Goal: Information Seeking & Learning: Learn about a topic

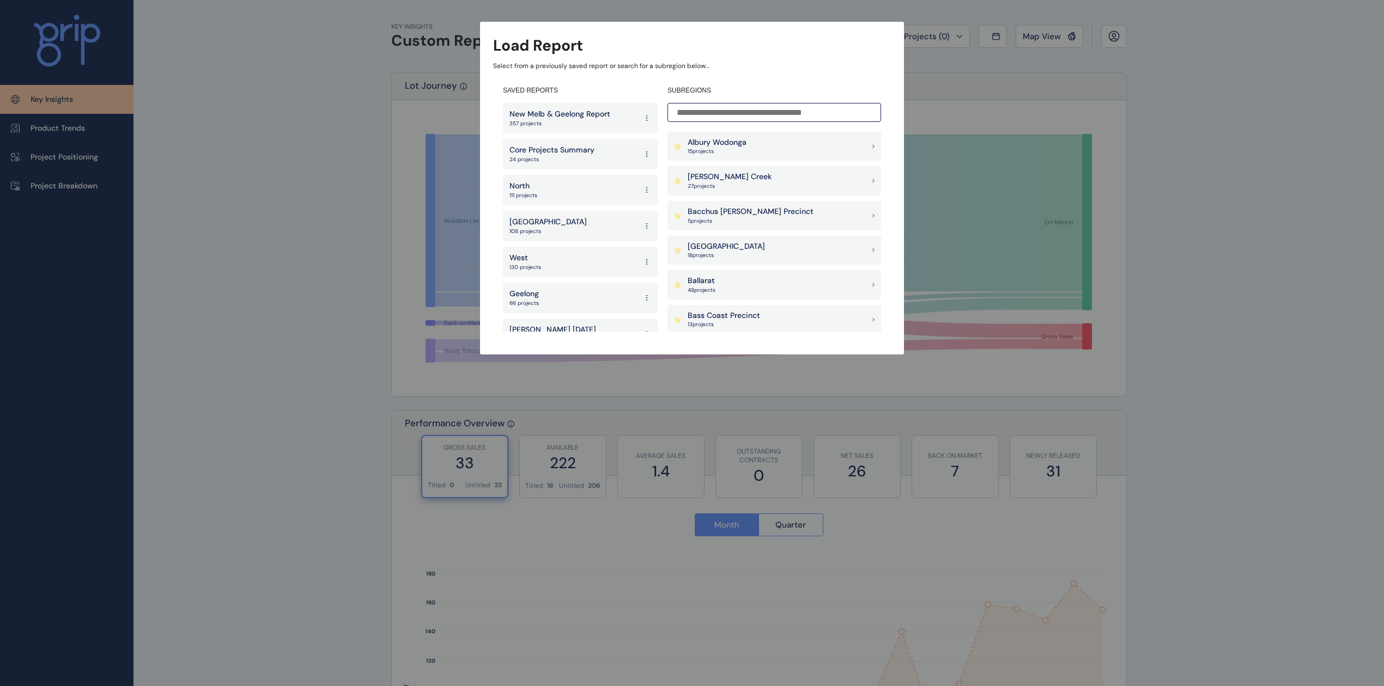
click at [606, 100] on div "SAVED REPORTS New Melb & Geelong Report 357 projects Core Projects Summary 24 p…" at bounding box center [580, 209] width 155 height 246
click at [605, 107] on div "New Melb & Geelong Report 357 projects" at bounding box center [580, 118] width 155 height 31
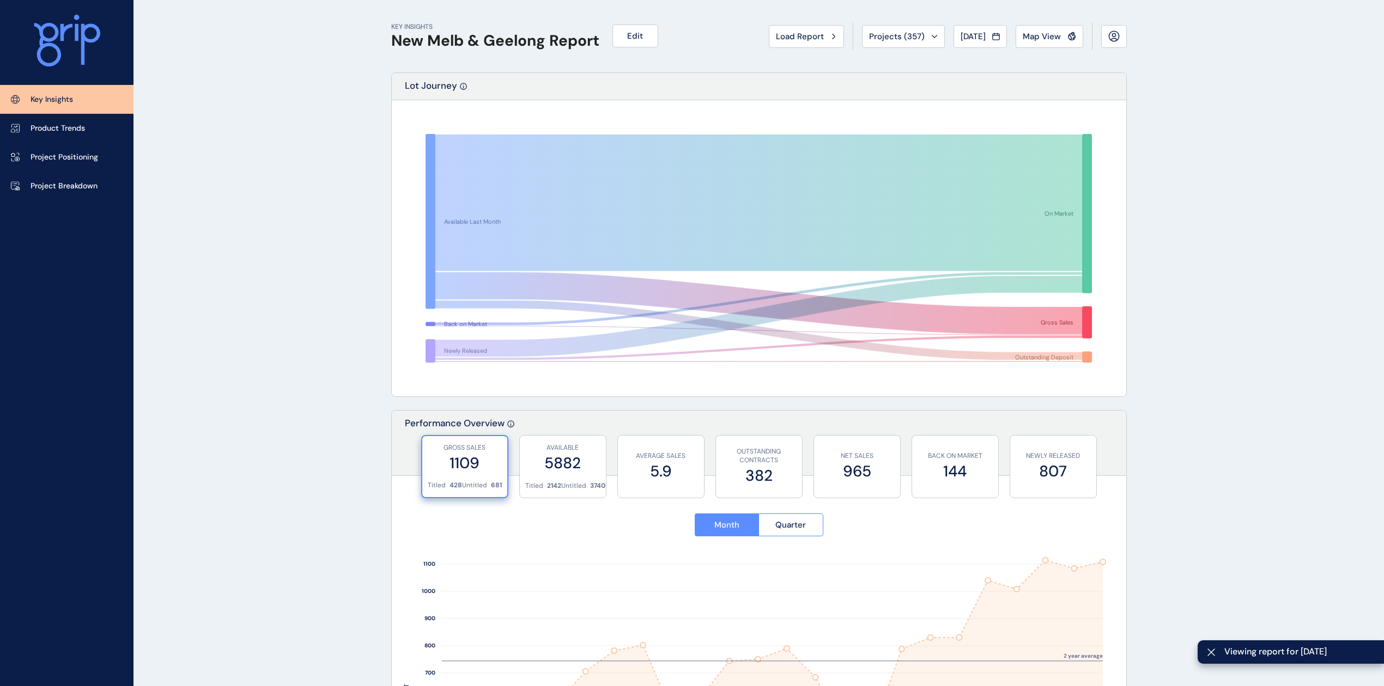
scroll to position [363, 0]
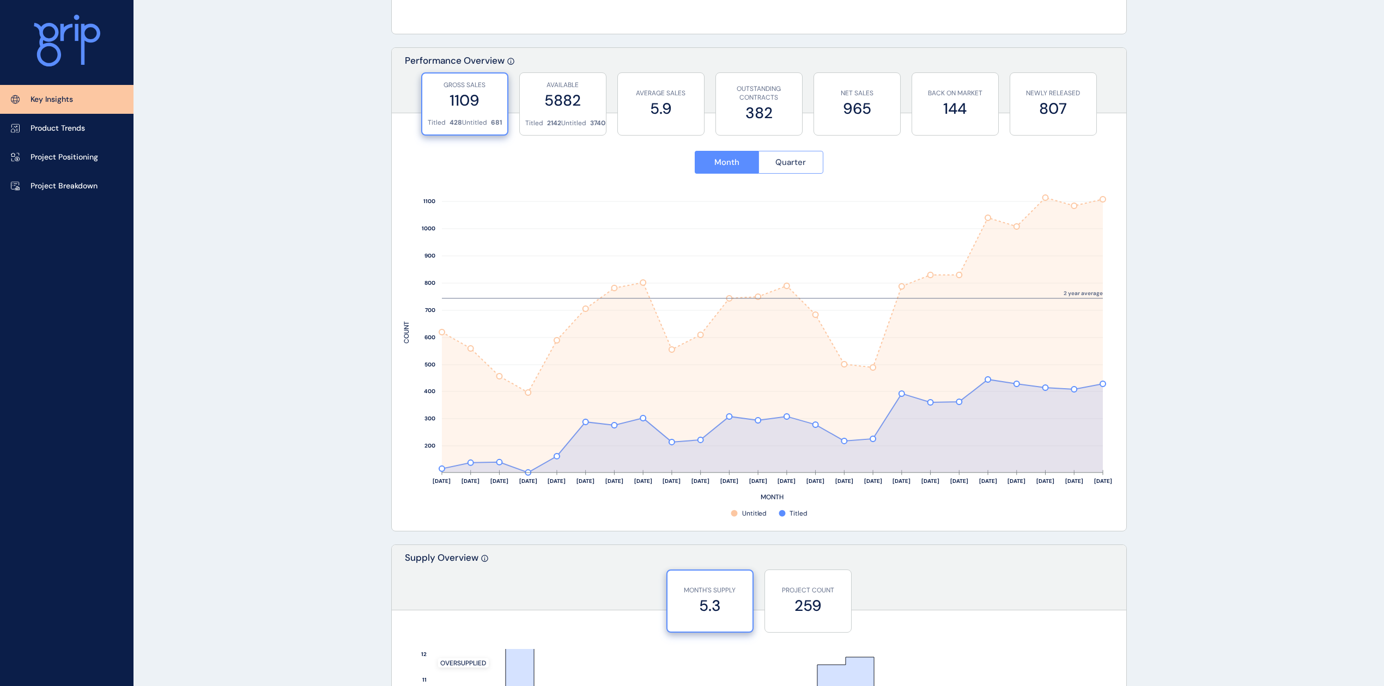
click at [787, 163] on span "Quarter" at bounding box center [790, 162] width 31 height 11
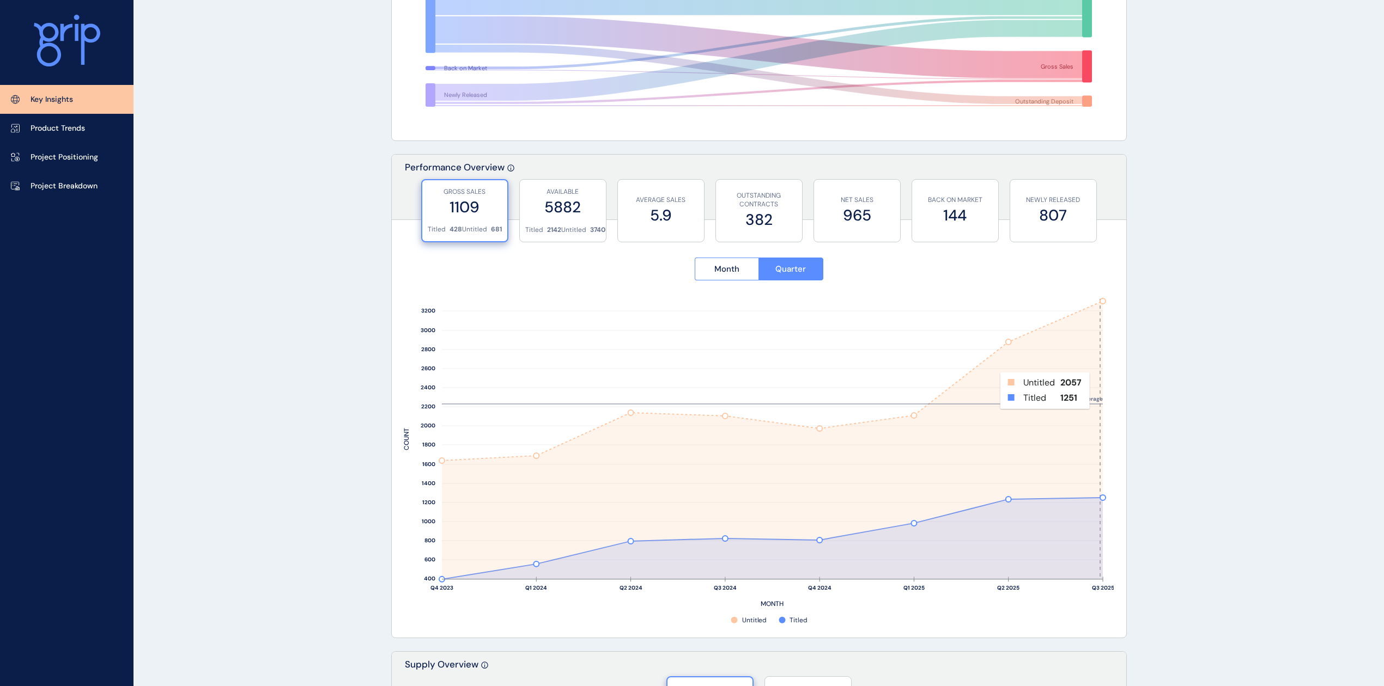
scroll to position [218, 0]
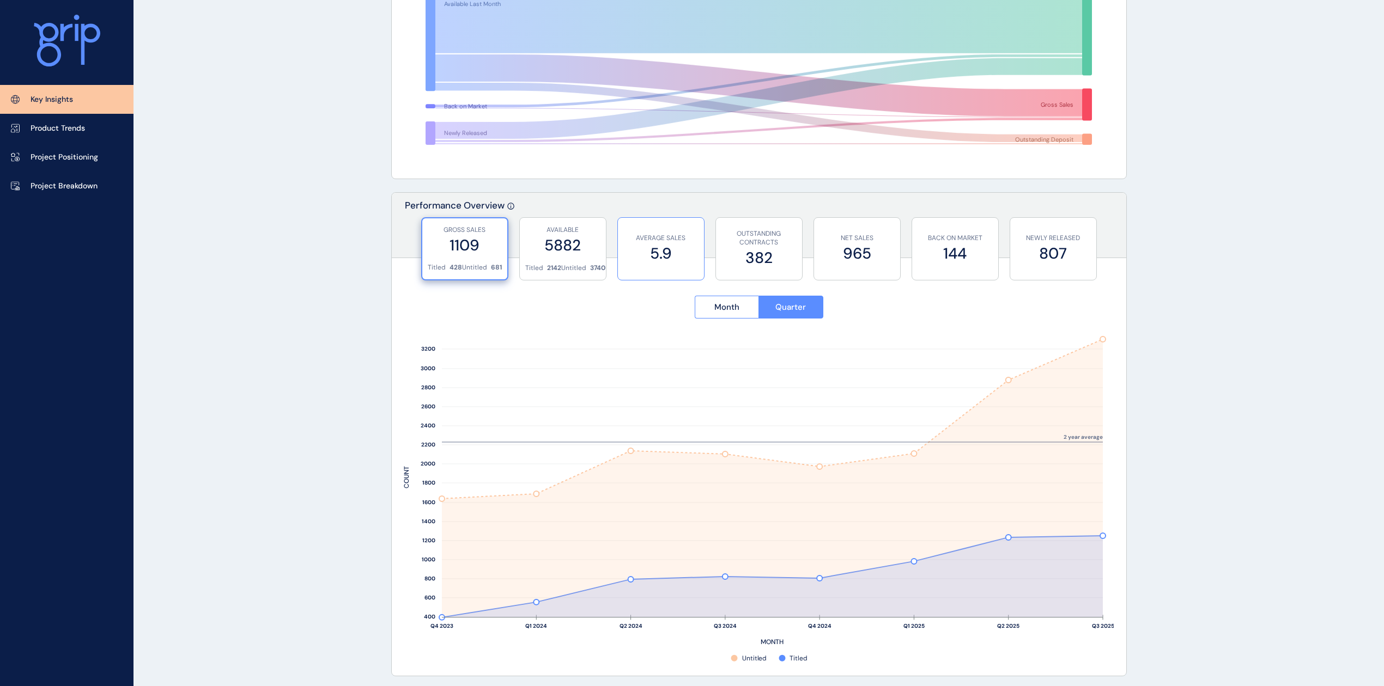
click at [652, 255] on label "5.9" at bounding box center [660, 253] width 75 height 21
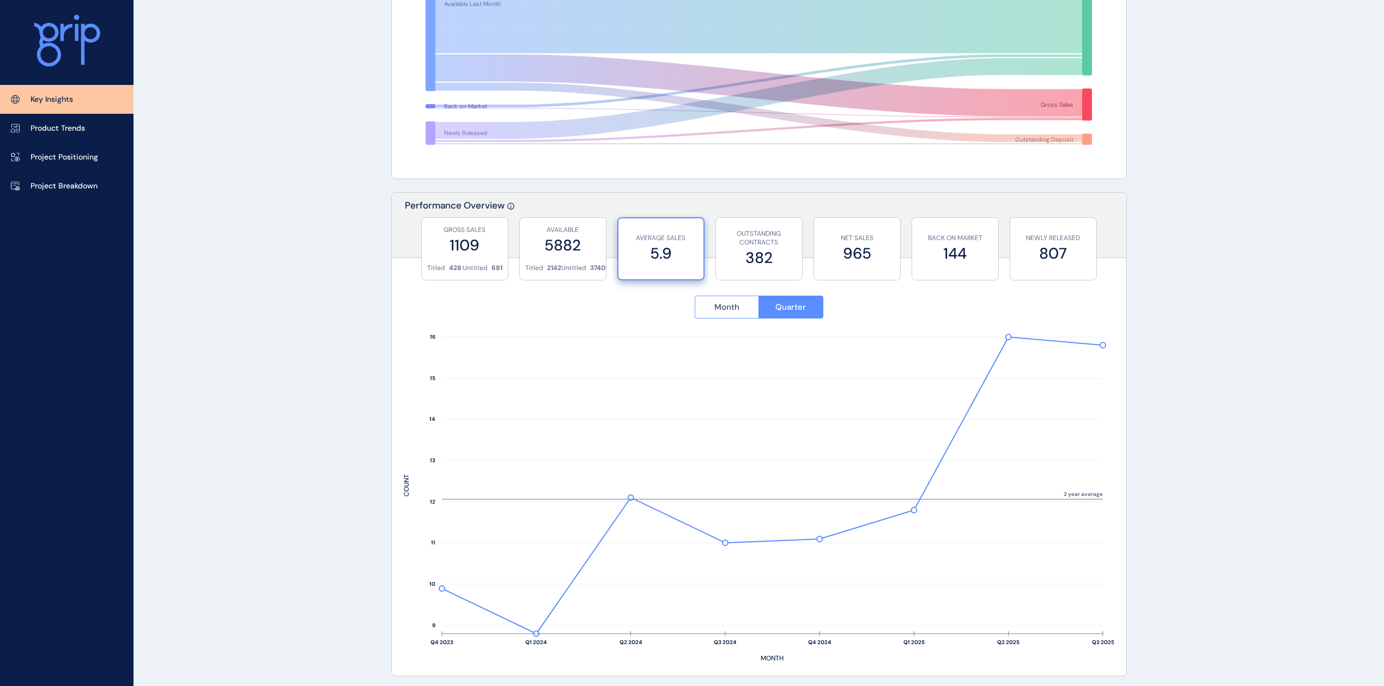
click at [729, 308] on span "Month" at bounding box center [726, 307] width 25 height 11
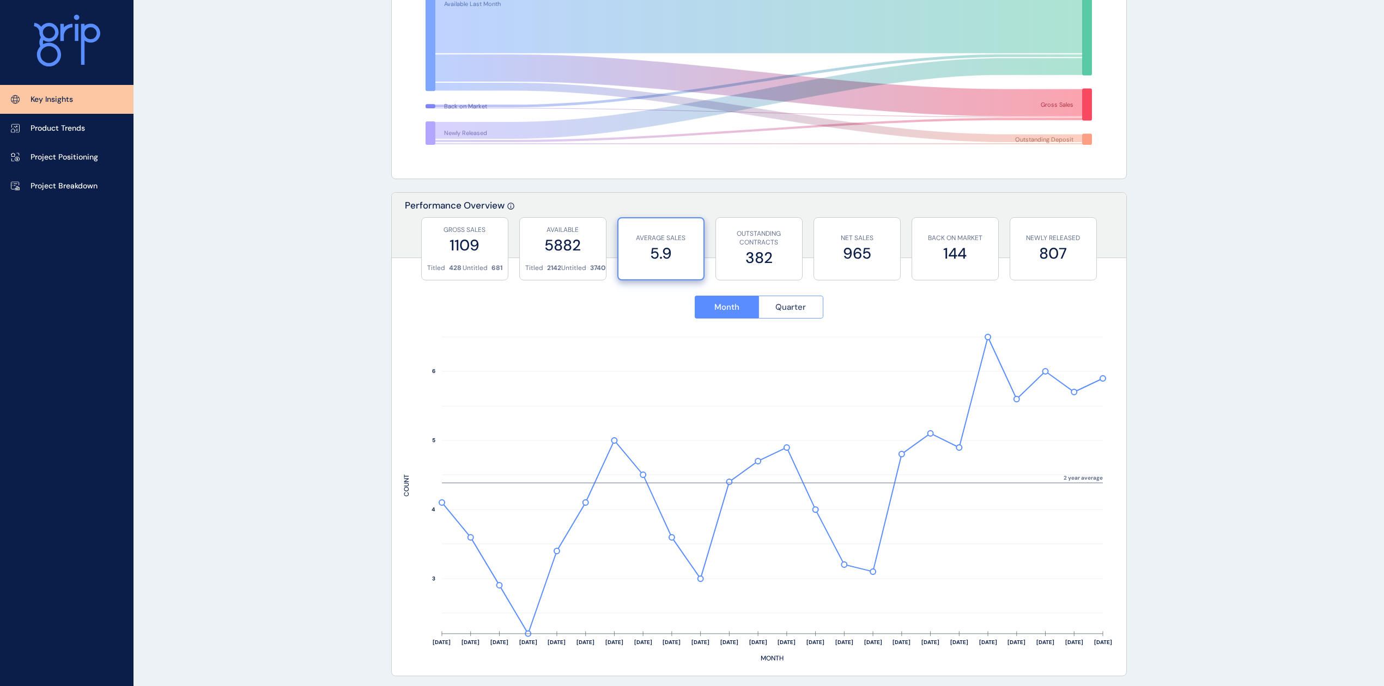
click at [776, 303] on span "Quarter" at bounding box center [790, 307] width 31 height 11
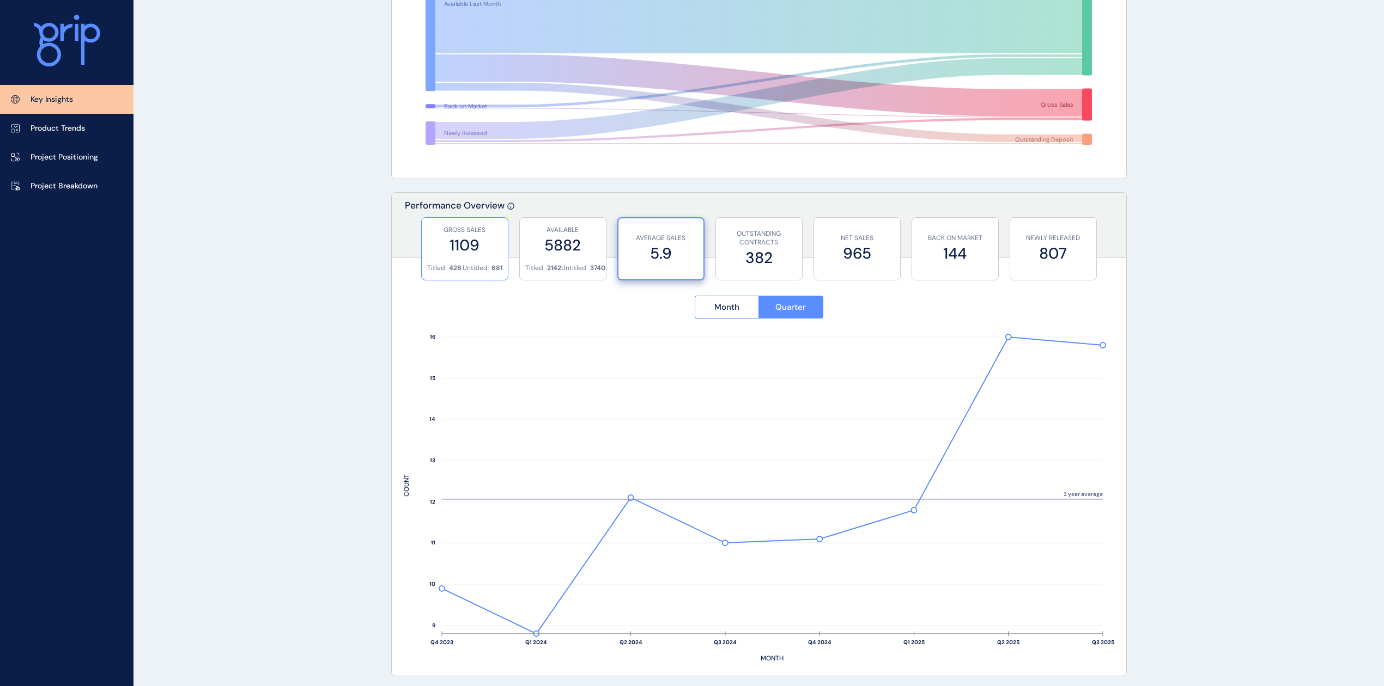
click at [473, 253] on label "1109" at bounding box center [464, 245] width 75 height 21
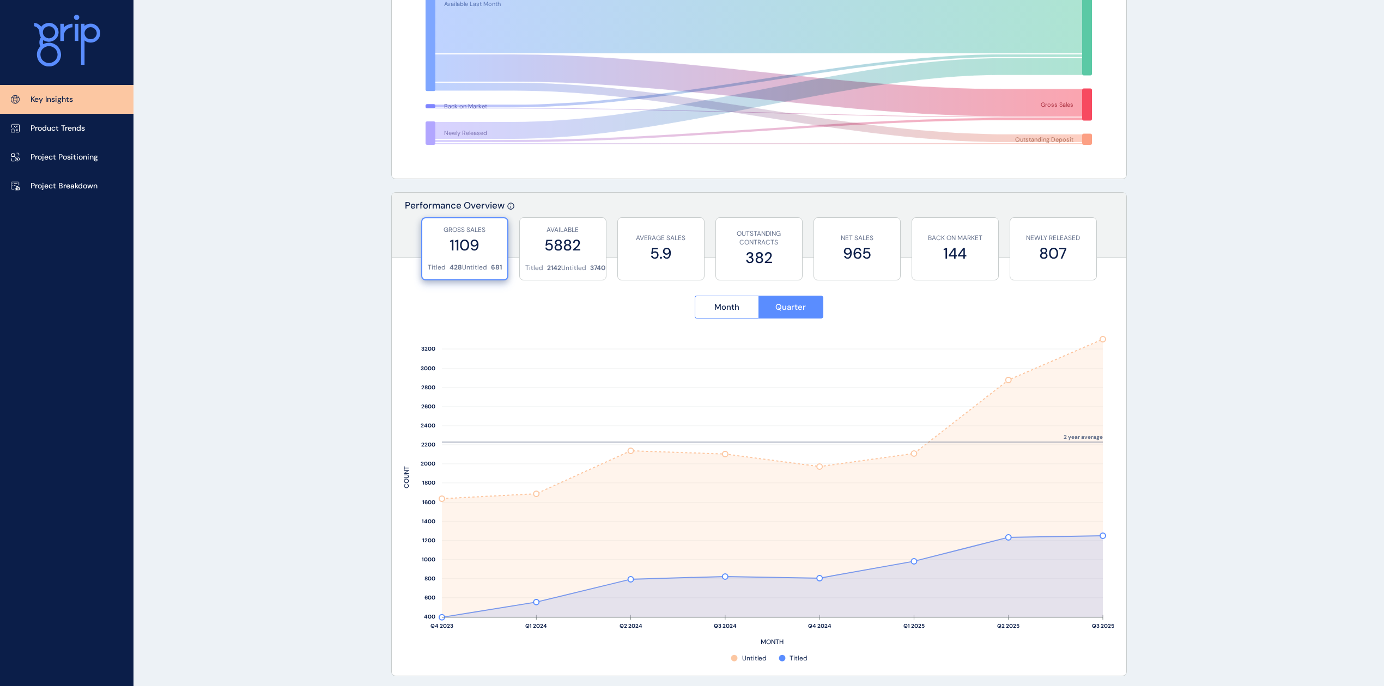
scroll to position [290, 0]
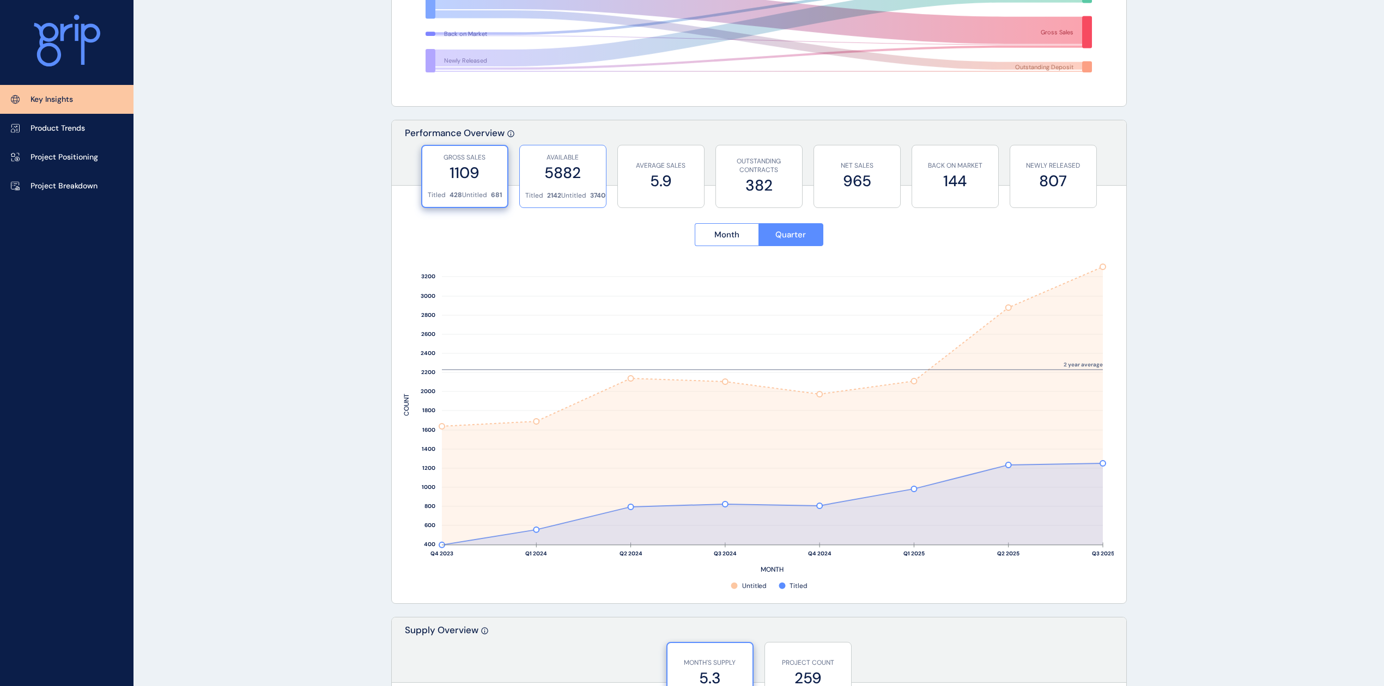
click at [555, 176] on label "5882" at bounding box center [562, 172] width 75 height 21
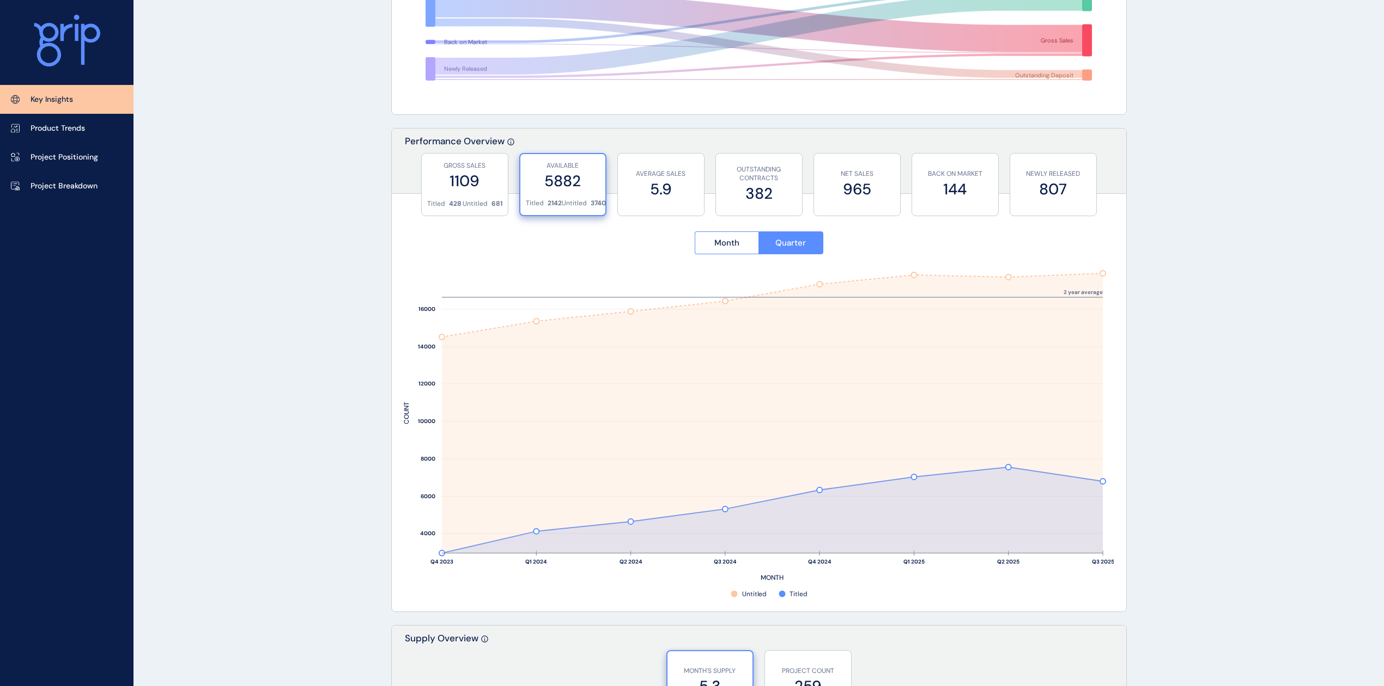
scroll to position [301, 0]
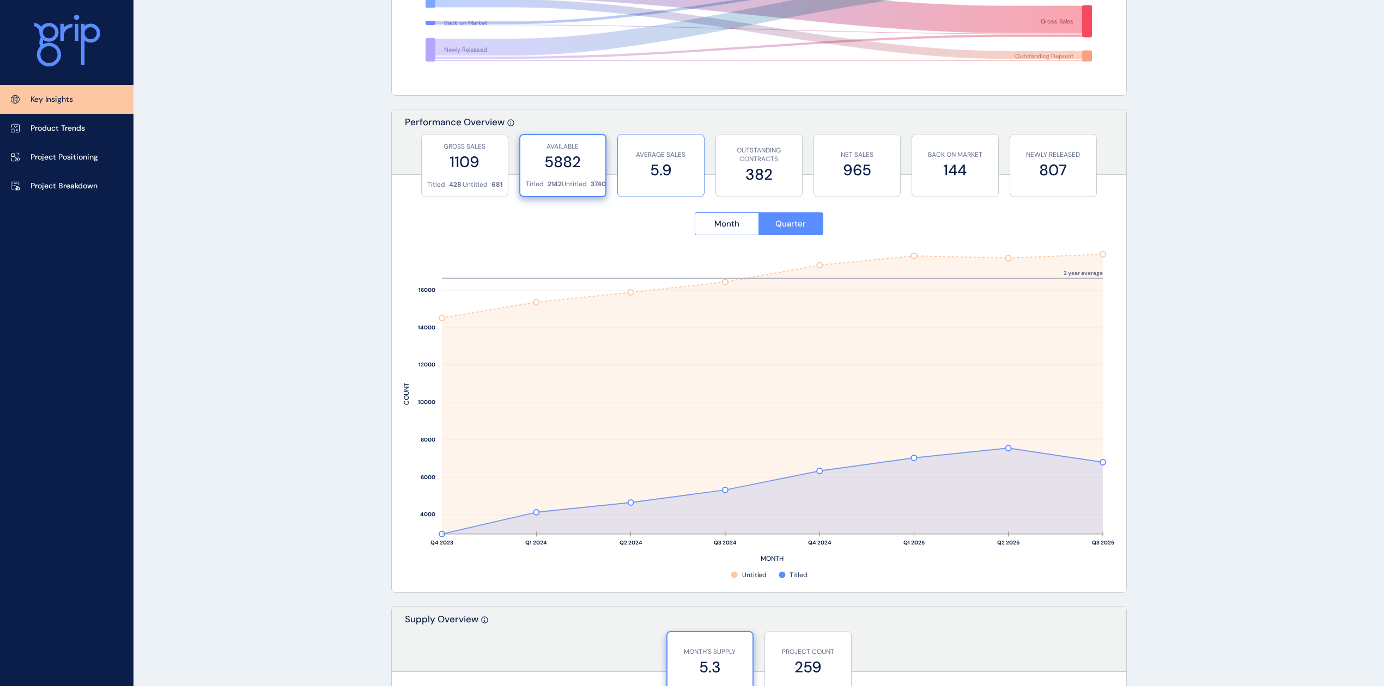
click at [669, 160] on label "5.9" at bounding box center [660, 170] width 75 height 21
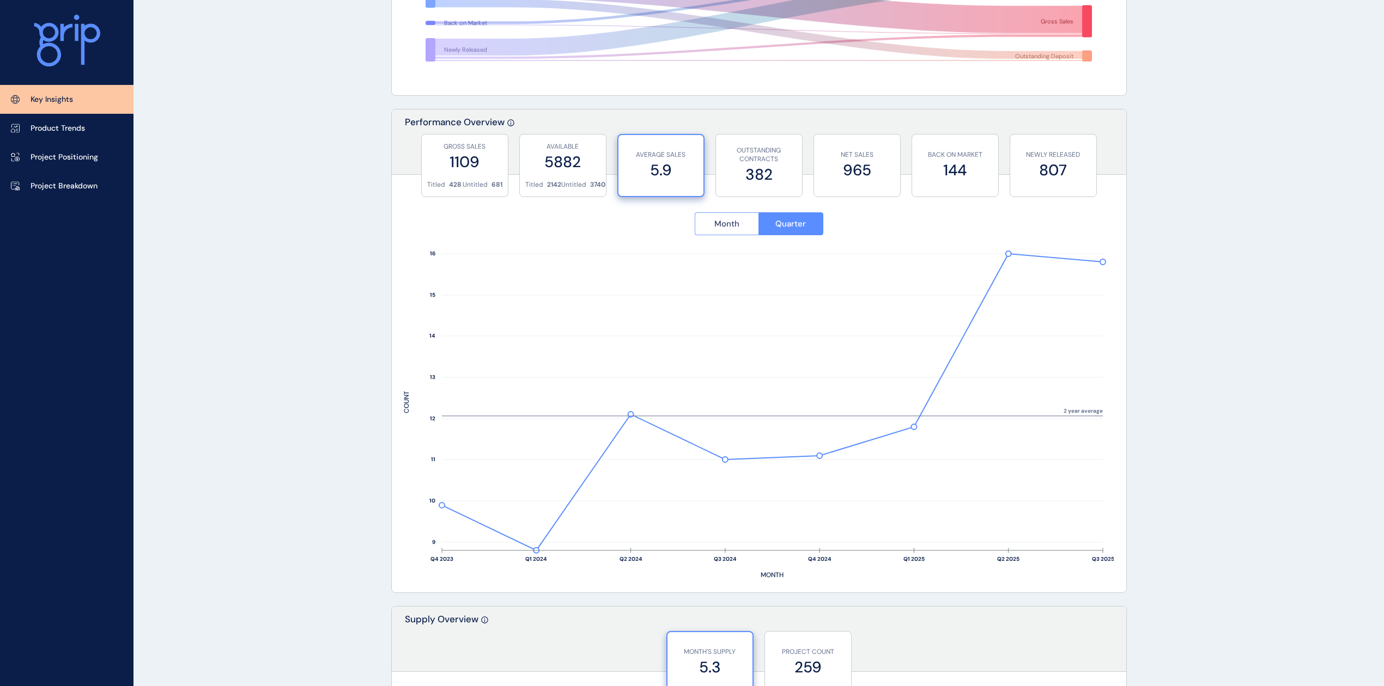
click at [738, 228] on span "Month" at bounding box center [726, 223] width 25 height 11
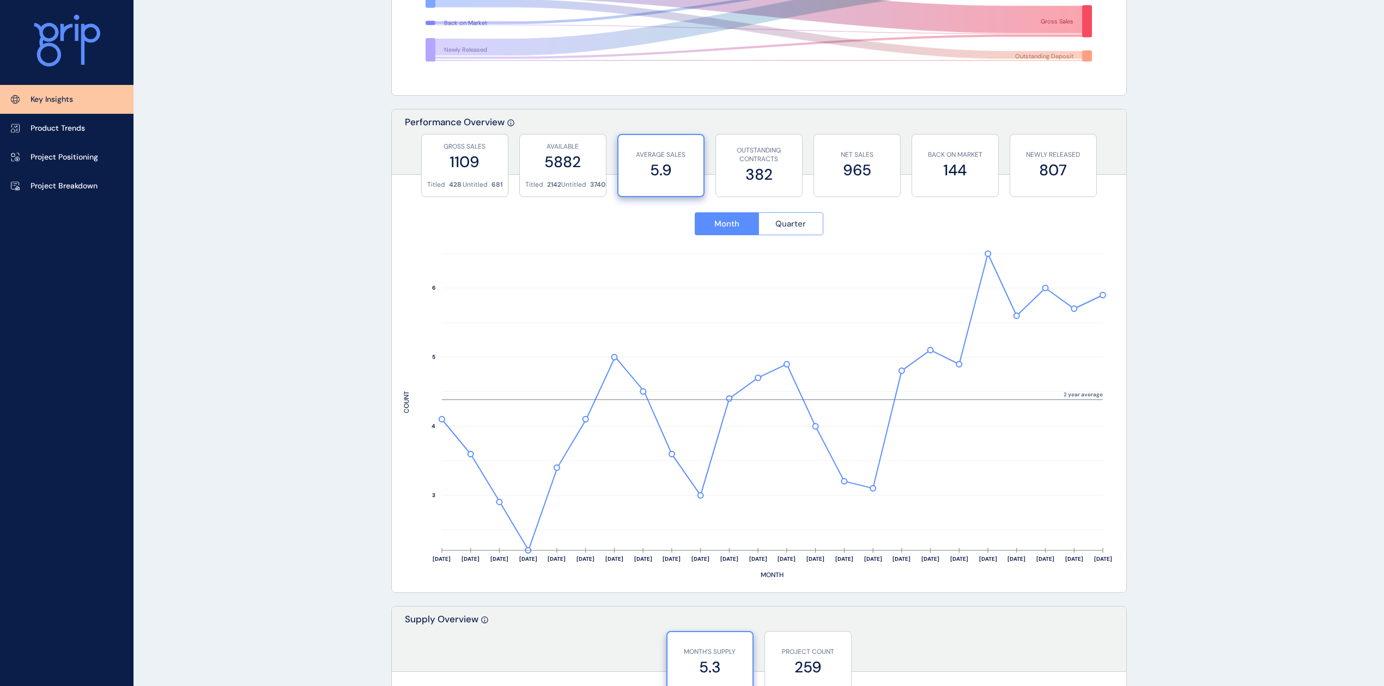
click at [818, 228] on button "Quarter" at bounding box center [790, 223] width 65 height 23
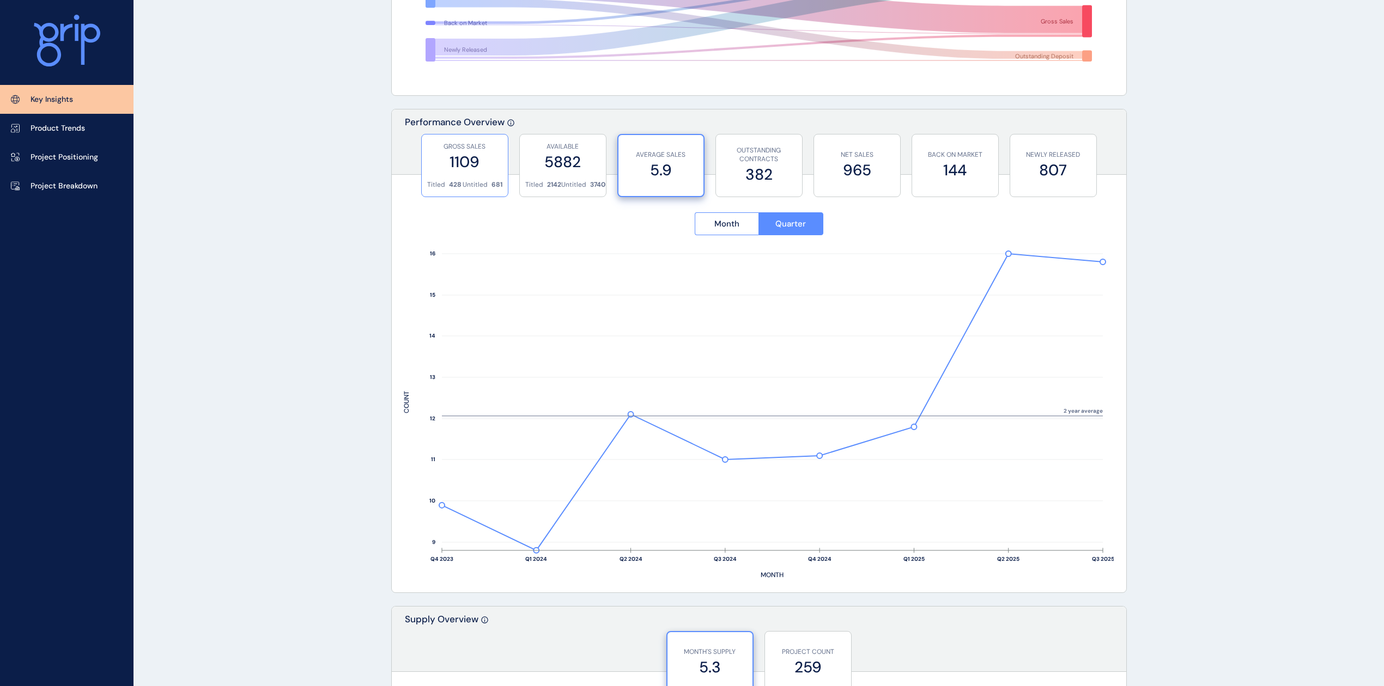
click at [474, 170] on label "1109" at bounding box center [464, 161] width 75 height 21
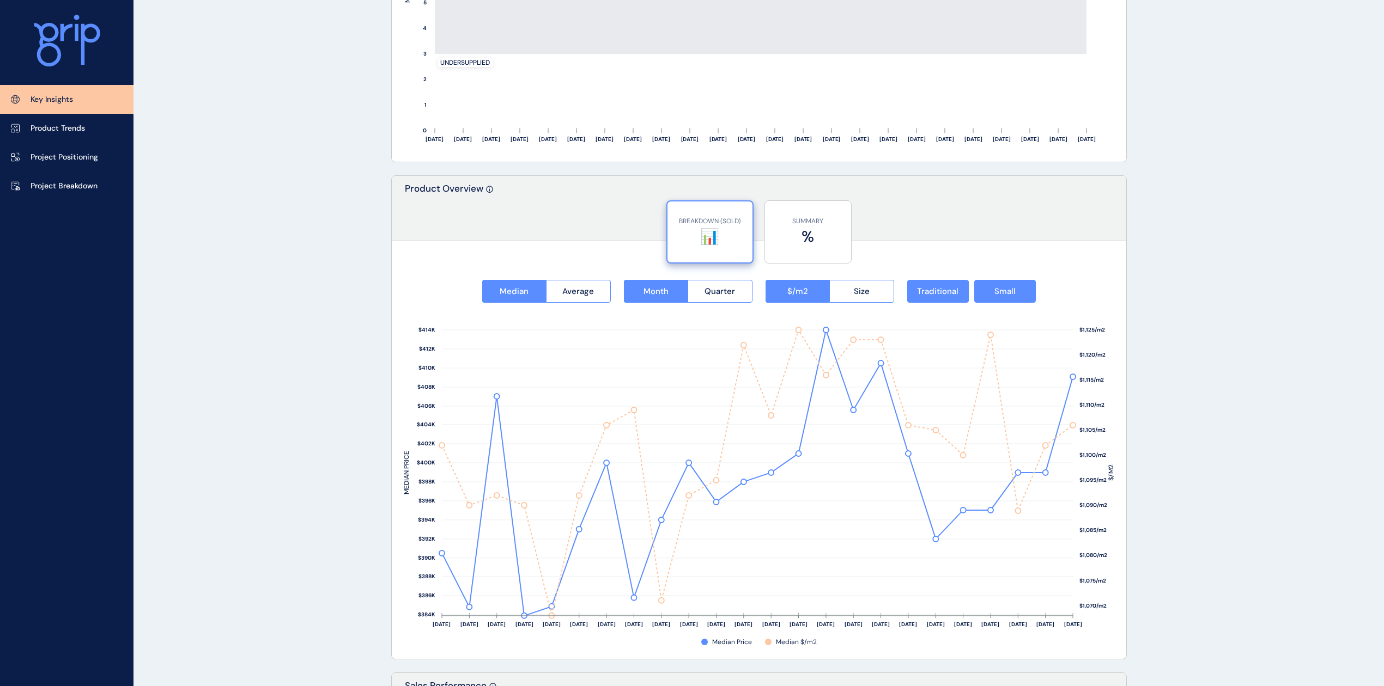
scroll to position [1245, 0]
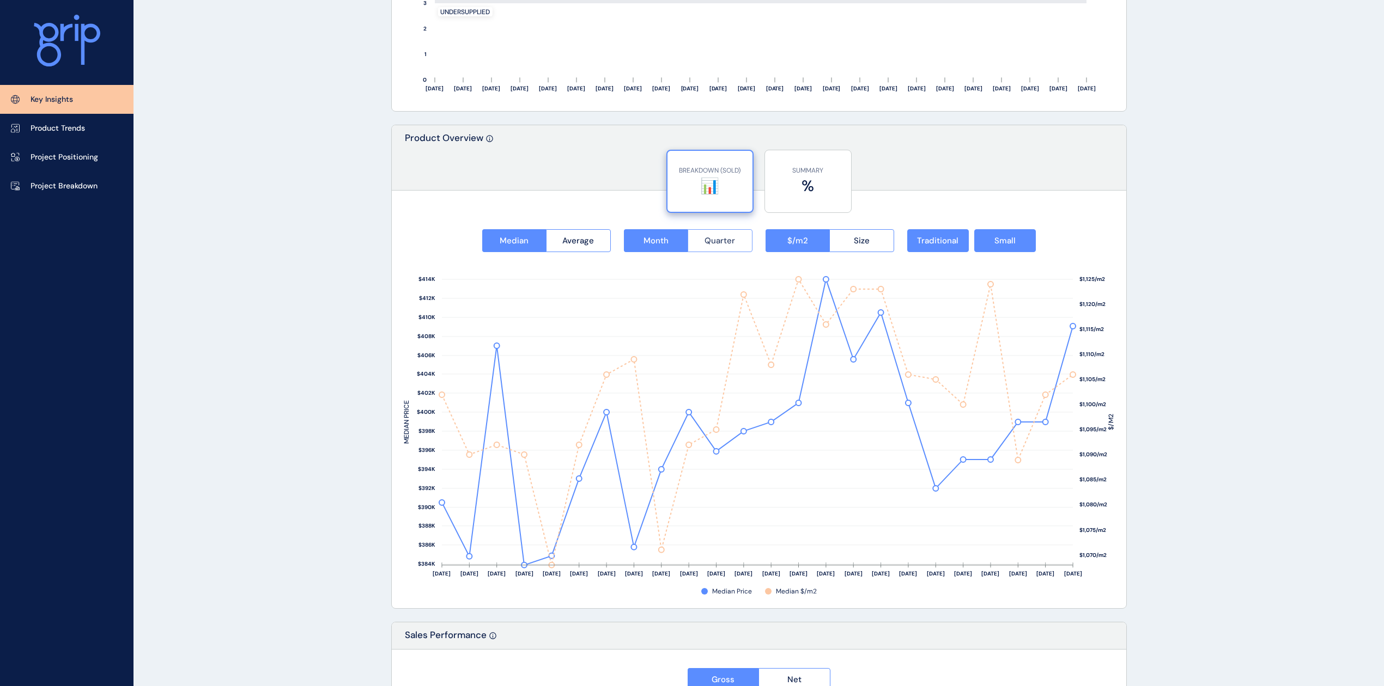
click at [707, 239] on span "Quarter" at bounding box center [719, 240] width 31 height 11
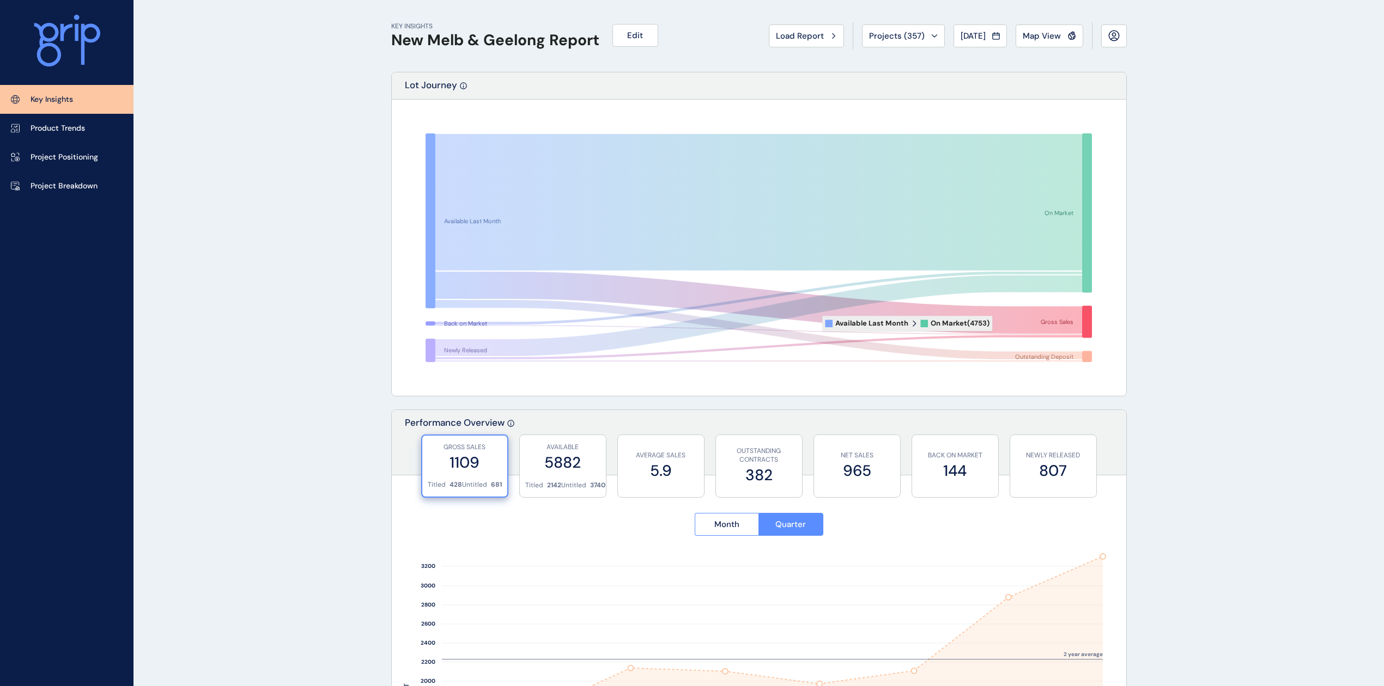
scroll to position [0, 0]
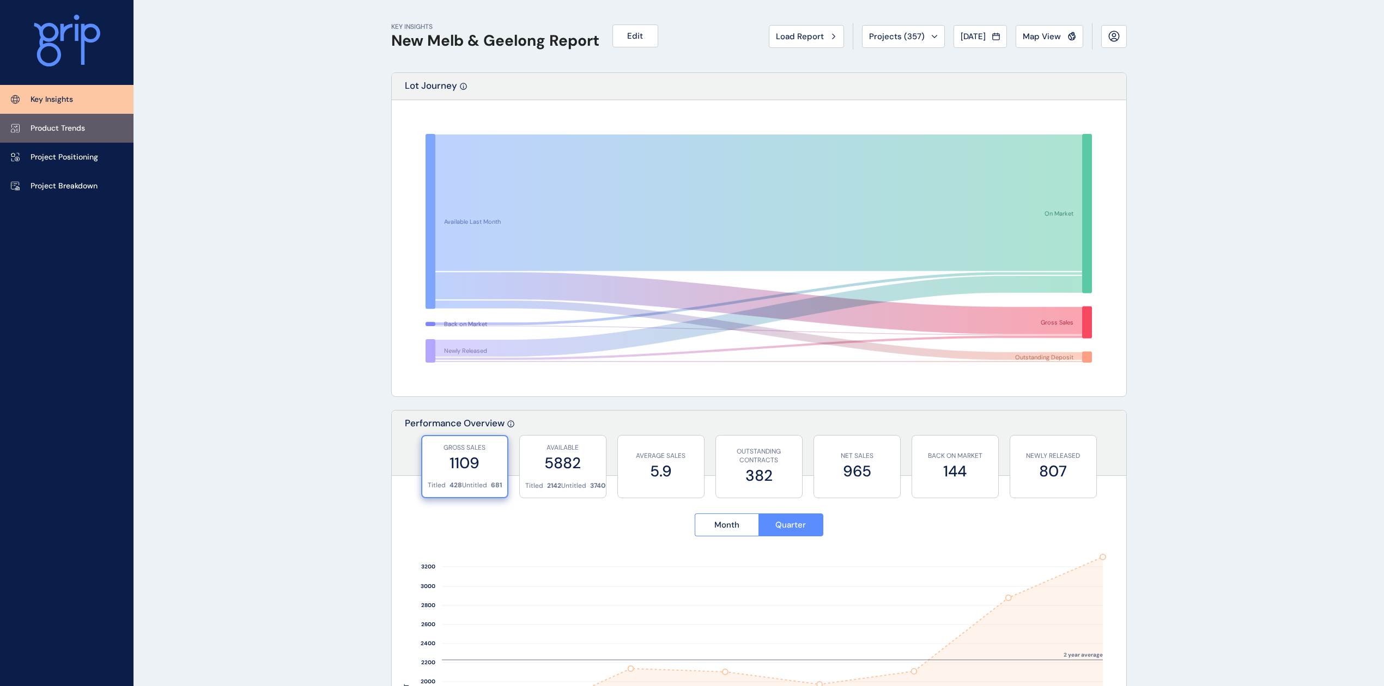
click at [46, 127] on p "Product Trends" at bounding box center [58, 128] width 54 height 11
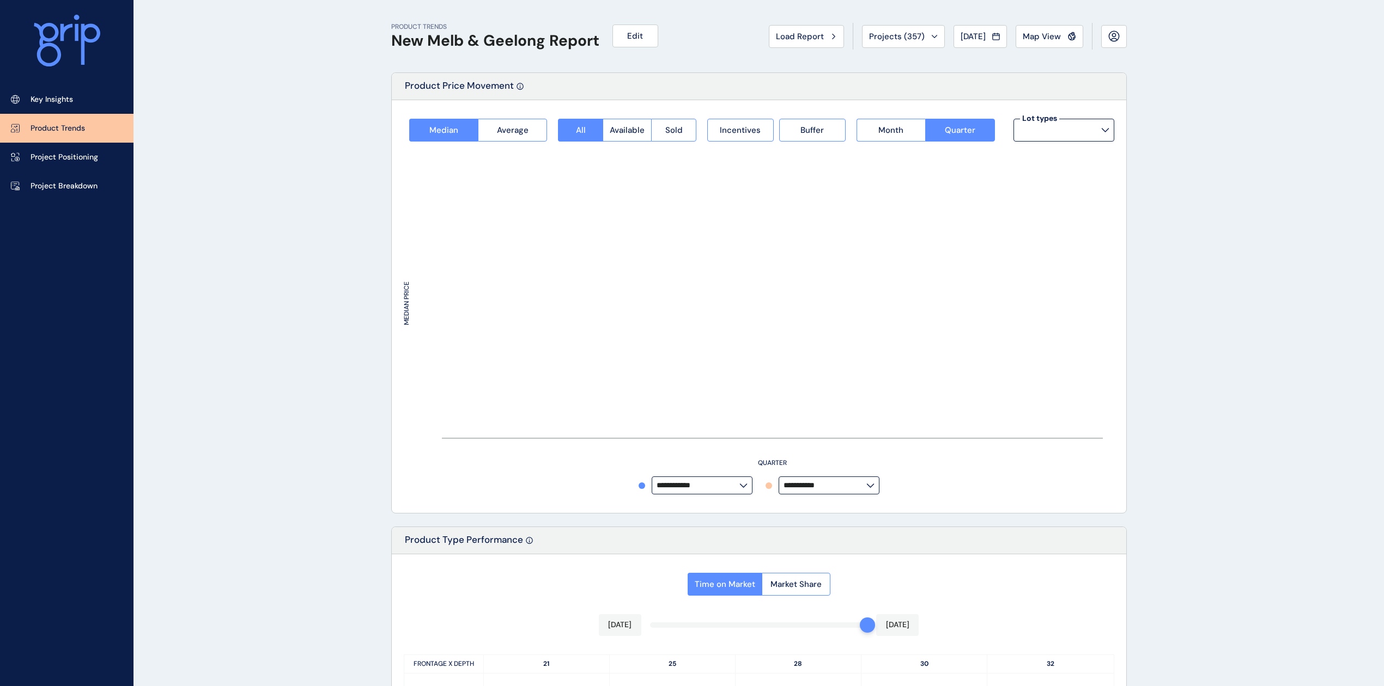
type input "**********"
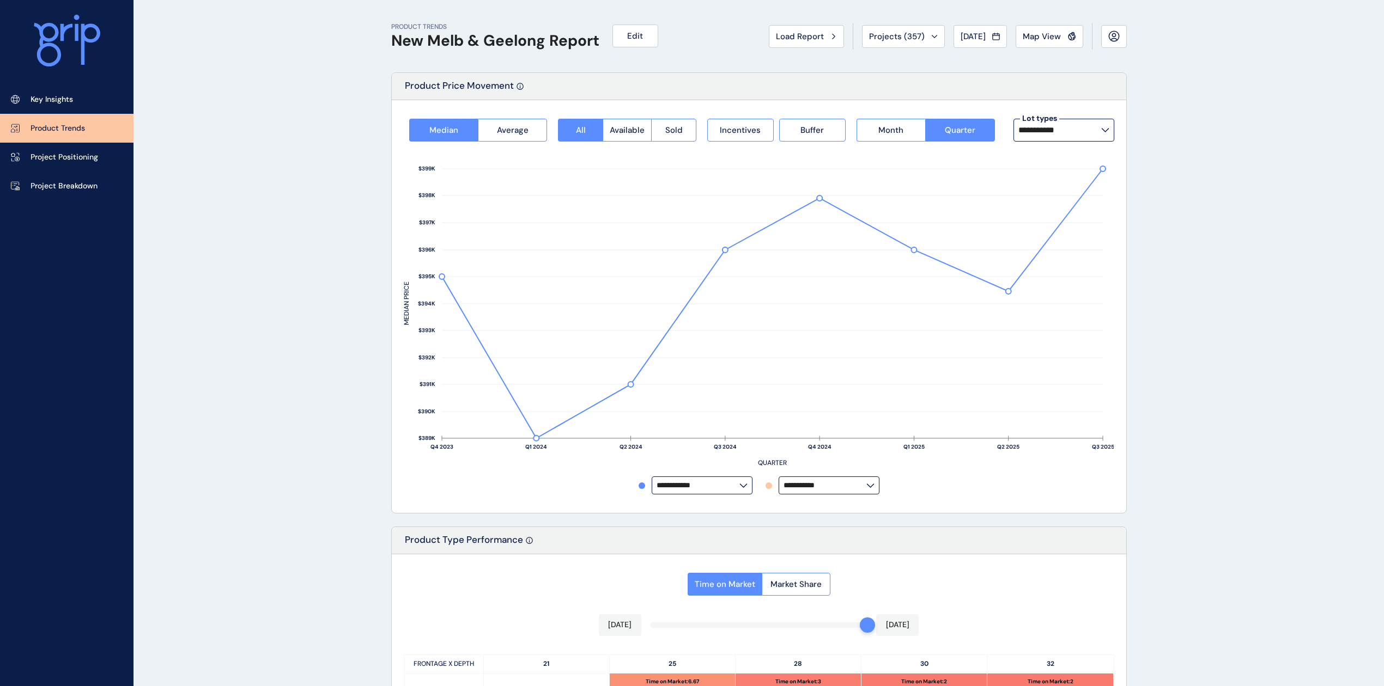
click at [1098, 129] on input "**********" at bounding box center [1059, 130] width 83 height 9
click at [1249, 193] on div "PRODUCT TRENDS New Melb & Geelong Report Edit Load Report Projects ( 357 ) [DAT…" at bounding box center [692, 637] width 1384 height 1275
click at [737, 130] on span "Incentives" at bounding box center [740, 130] width 41 height 11
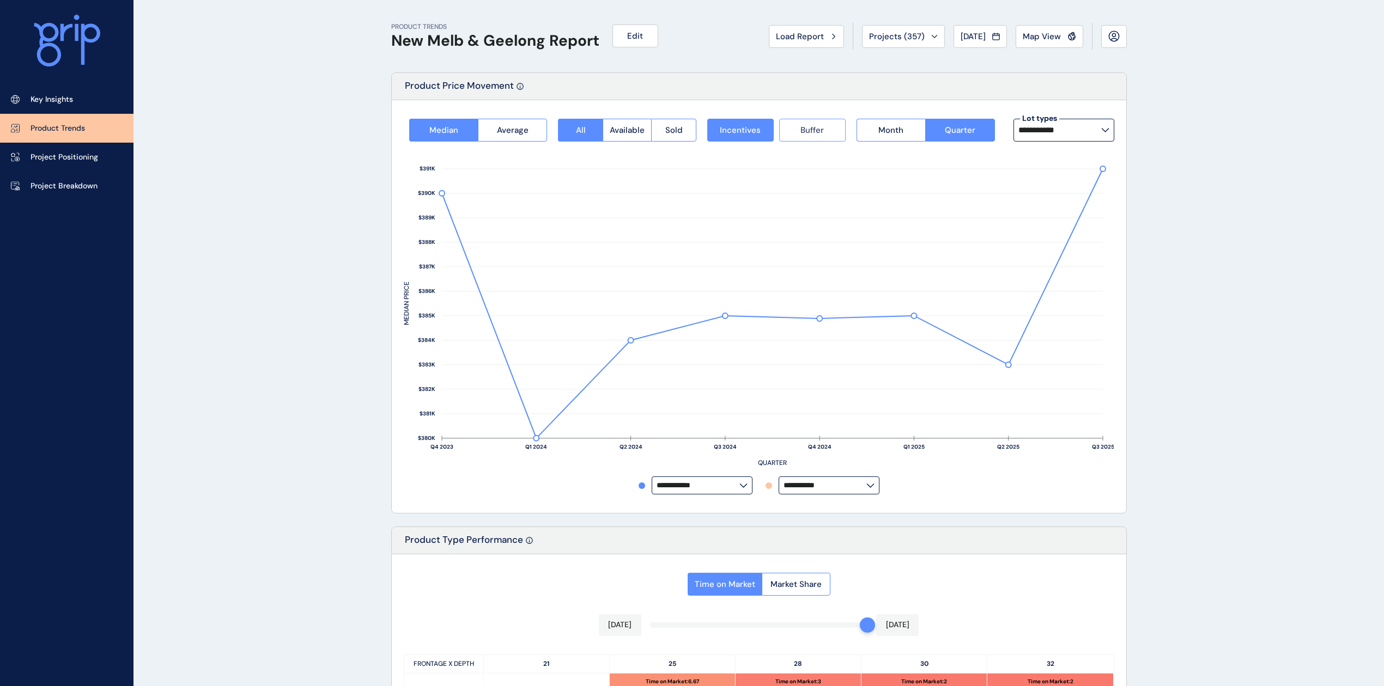
click at [799, 130] on button "Buffer" at bounding box center [812, 130] width 66 height 23
click at [678, 129] on span "Sold" at bounding box center [673, 130] width 17 height 11
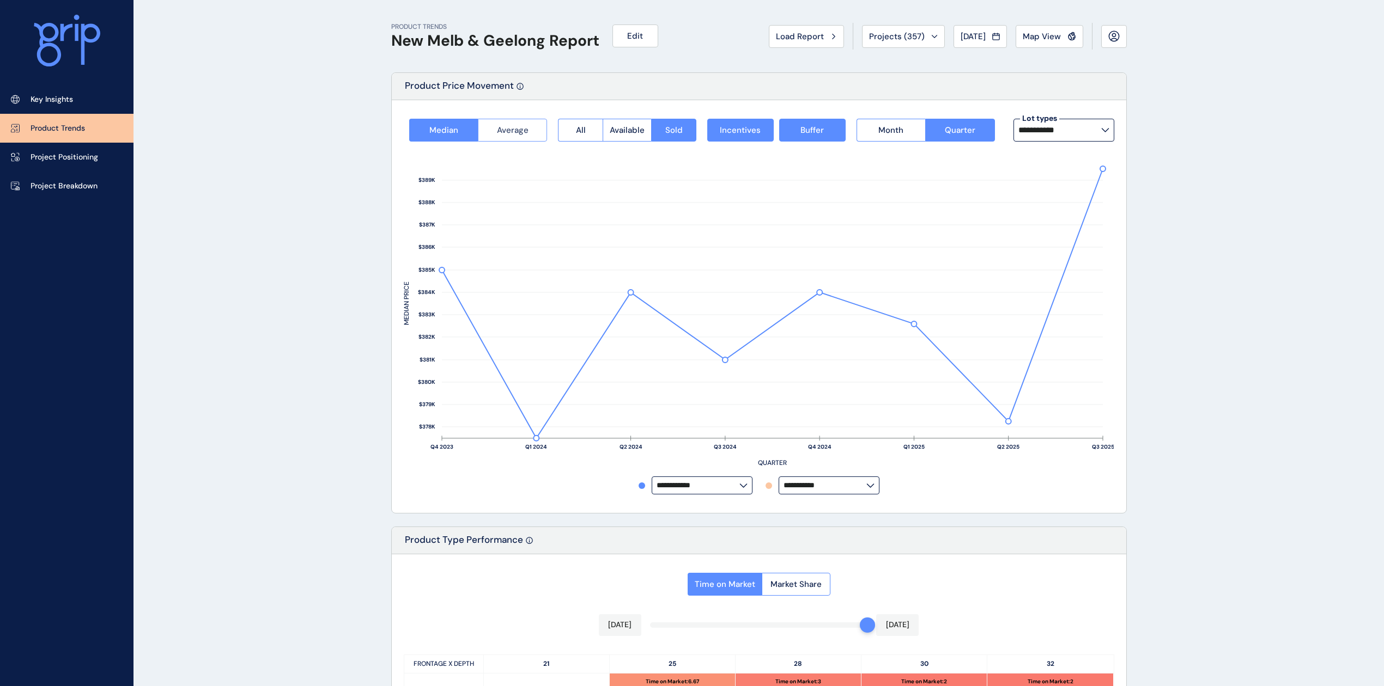
click at [532, 135] on button "Average" at bounding box center [512, 130] width 69 height 23
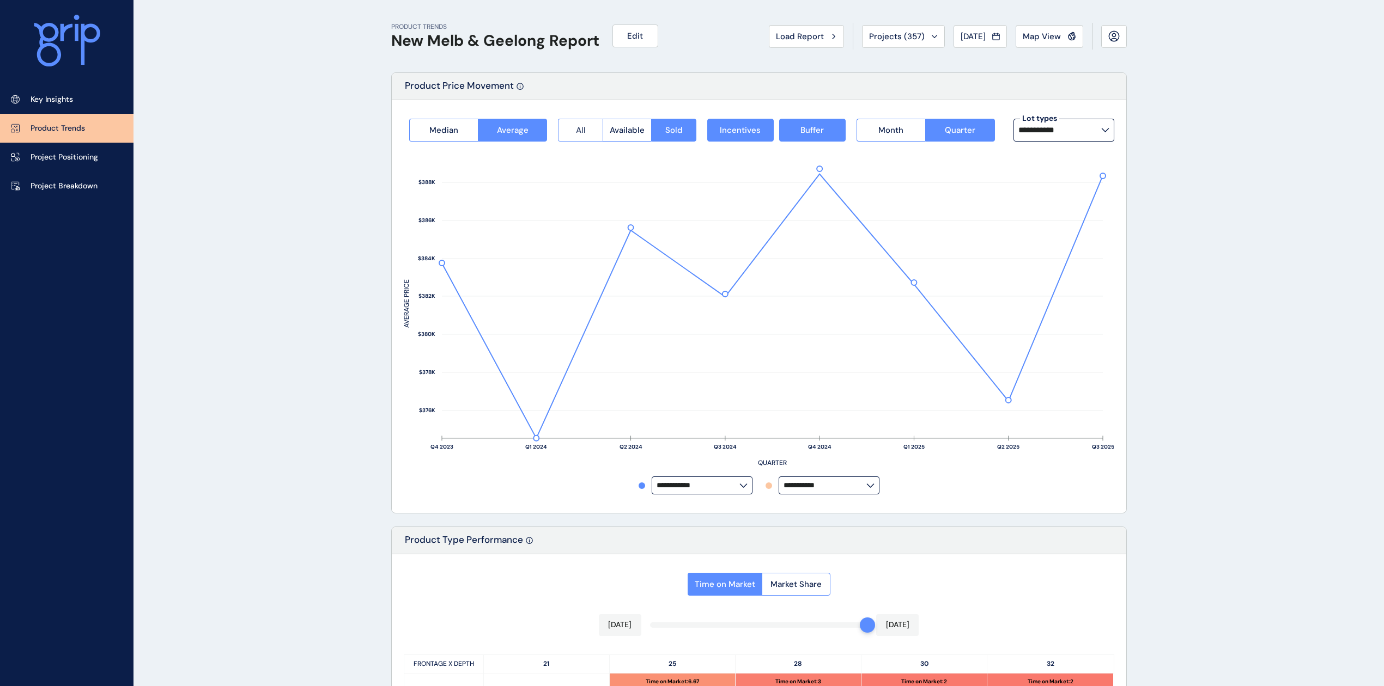
click at [586, 129] on button "All" at bounding box center [580, 130] width 45 height 23
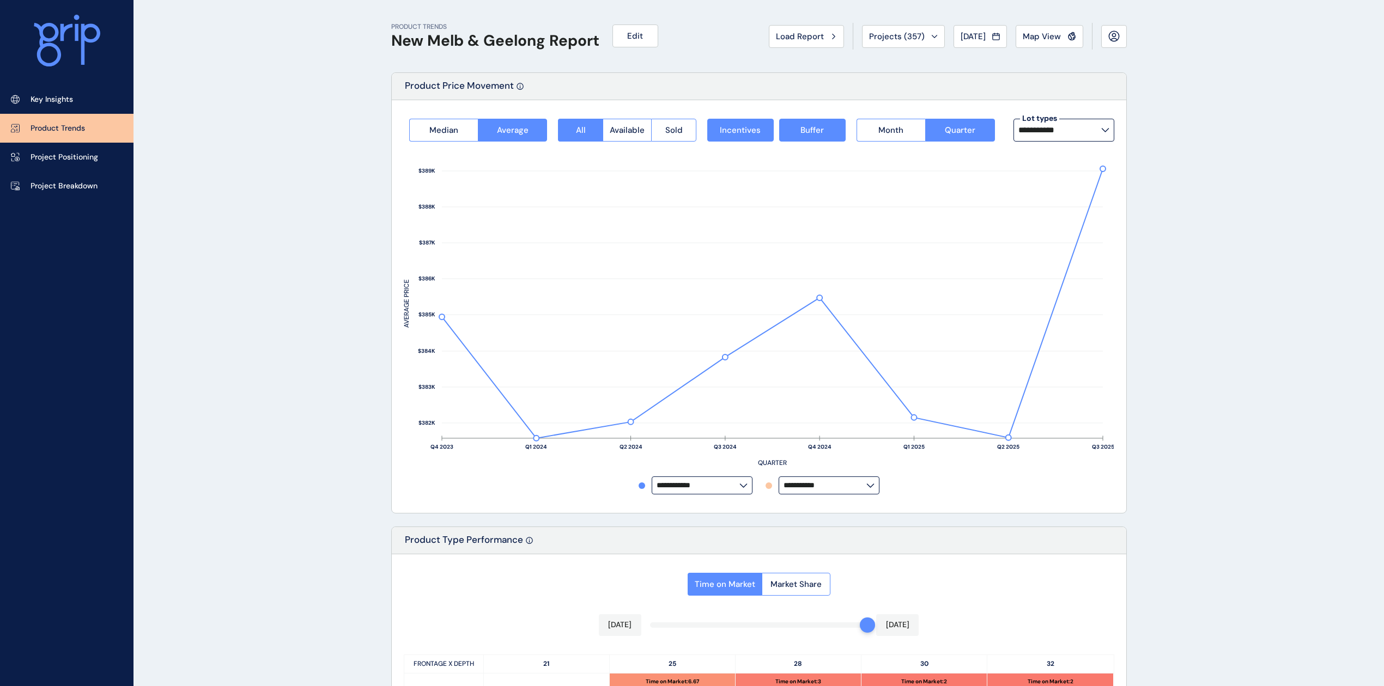
click at [1064, 141] on label "**********" at bounding box center [1063, 130] width 101 height 23
click at [1066, 205] on div "12.5m x 25m 992 lots sold" at bounding box center [1062, 195] width 101 height 27
type input "**********"
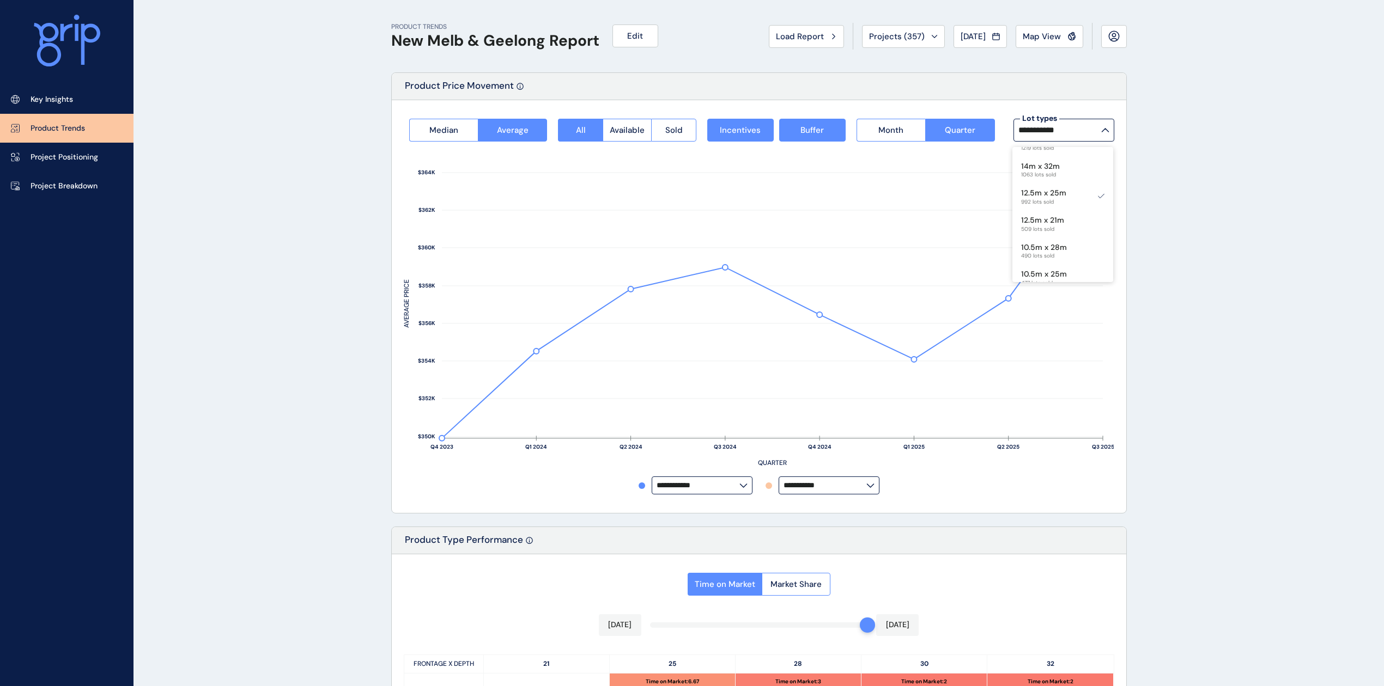
click at [1216, 307] on div "PRODUCT TRENDS New Melb & Geelong Report Edit Load Report Projects ( 357 ) [DAT…" at bounding box center [692, 637] width 1384 height 1275
click at [676, 130] on span "Sold" at bounding box center [673, 130] width 17 height 11
